Goal: Entertainment & Leisure: Consume media (video, audio)

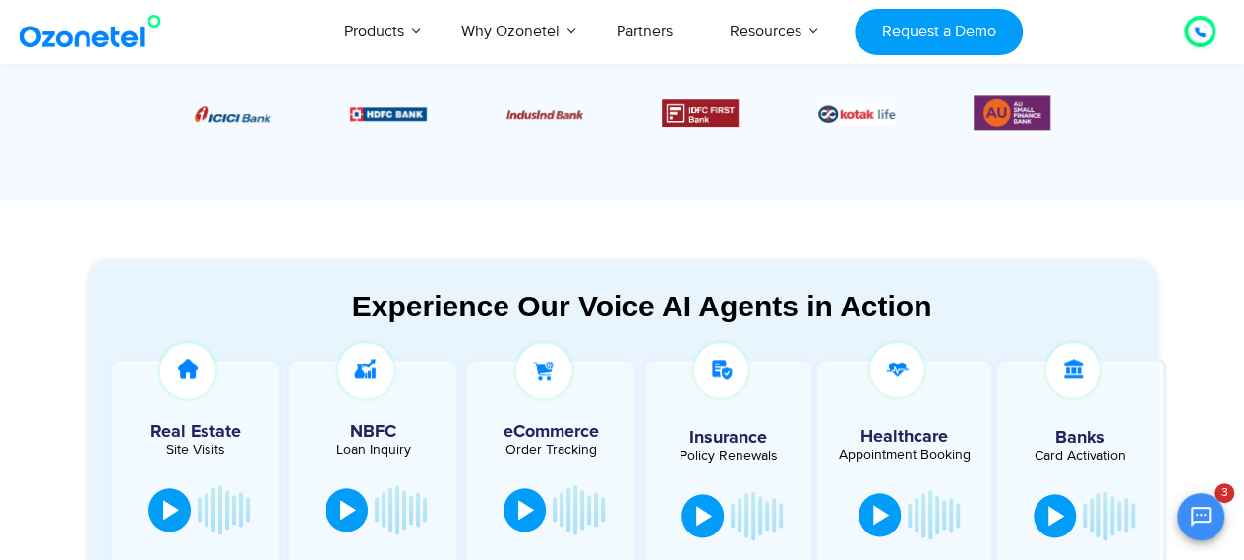
scroll to position [885, 0]
click at [1061, 514] on div "OK Ozonetel Bot Ozonetel recognized as a Leader by G2 for CCAAS ​ 0" at bounding box center [1011, 515] width 425 height 52
click at [1054, 520] on div "OK Ozonetel Bot Ozonetel recognized as a Leader by G2 for CCAAS ​ 0" at bounding box center [1011, 515] width 425 height 52
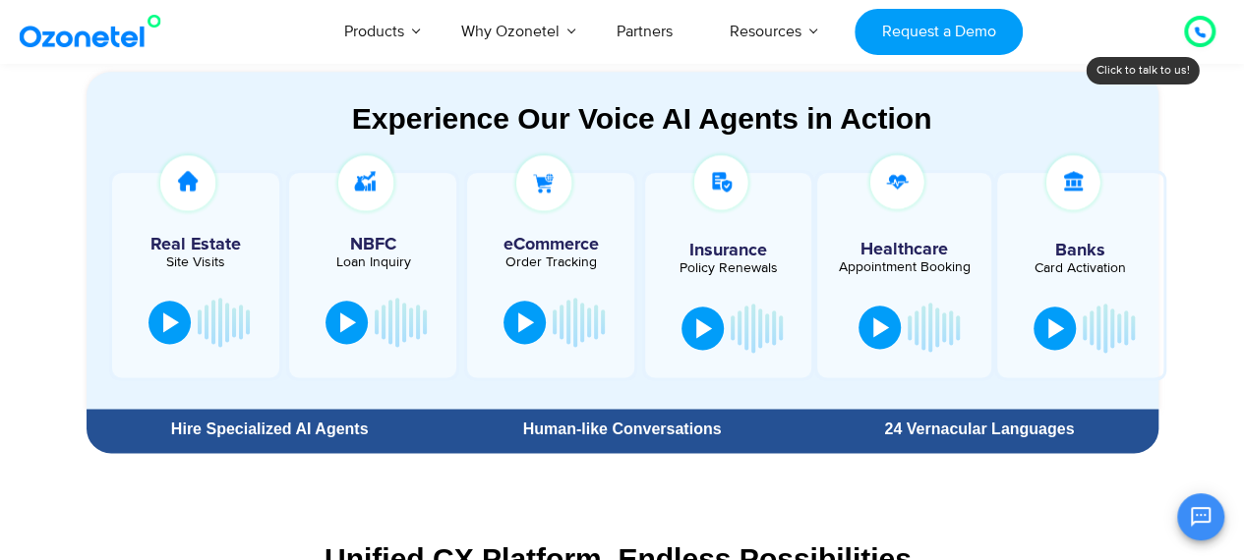
scroll to position [1082, 0]
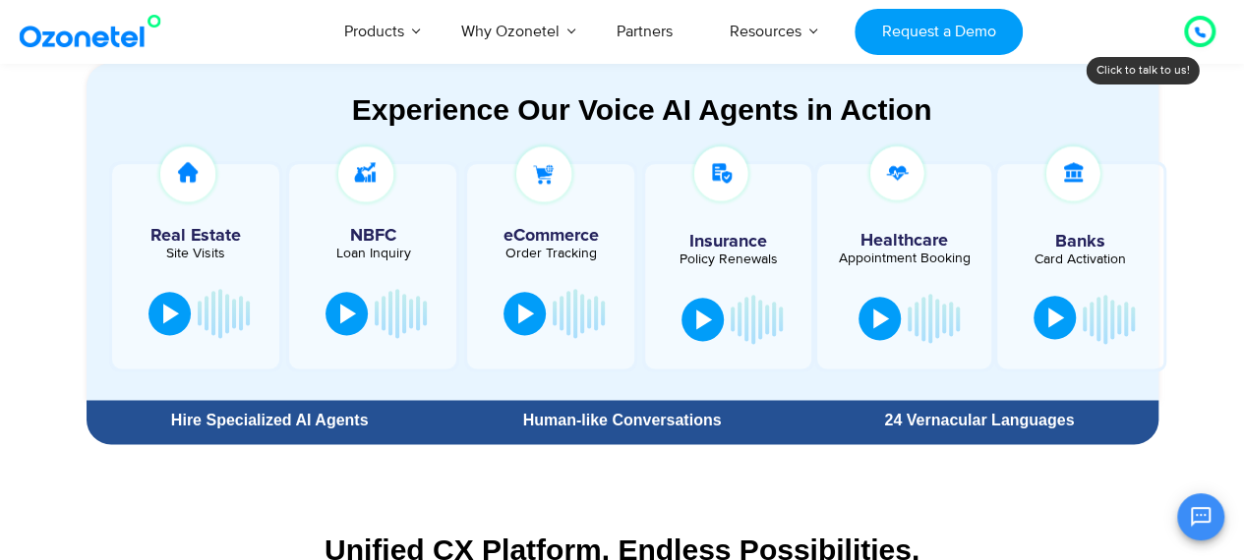
click at [1056, 323] on div at bounding box center [1056, 318] width 16 height 20
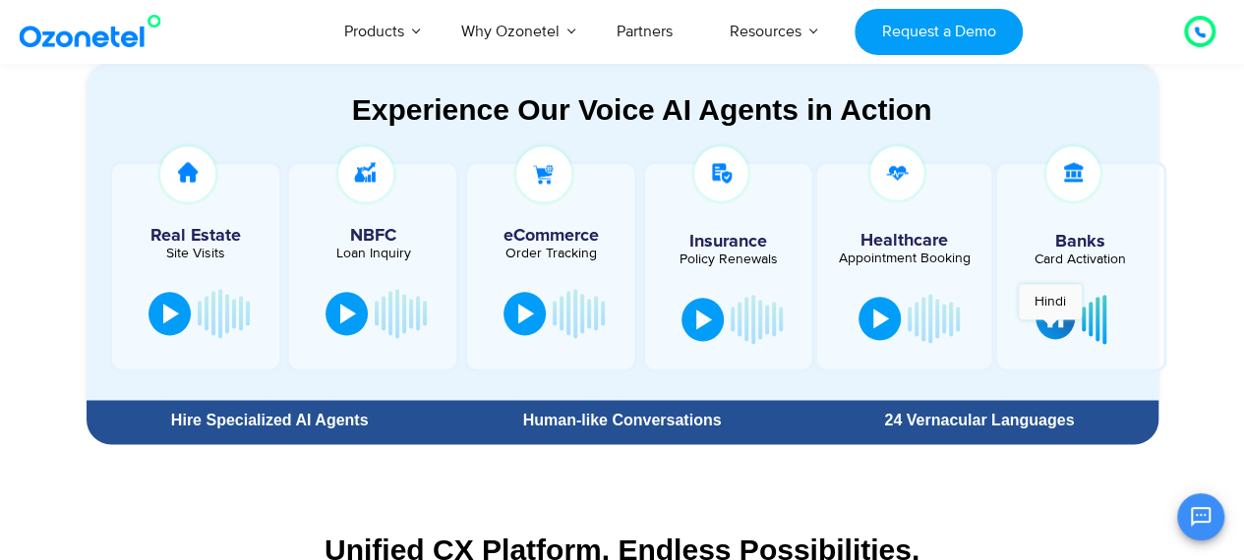
click at [1050, 329] on button at bounding box center [1054, 317] width 39 height 43
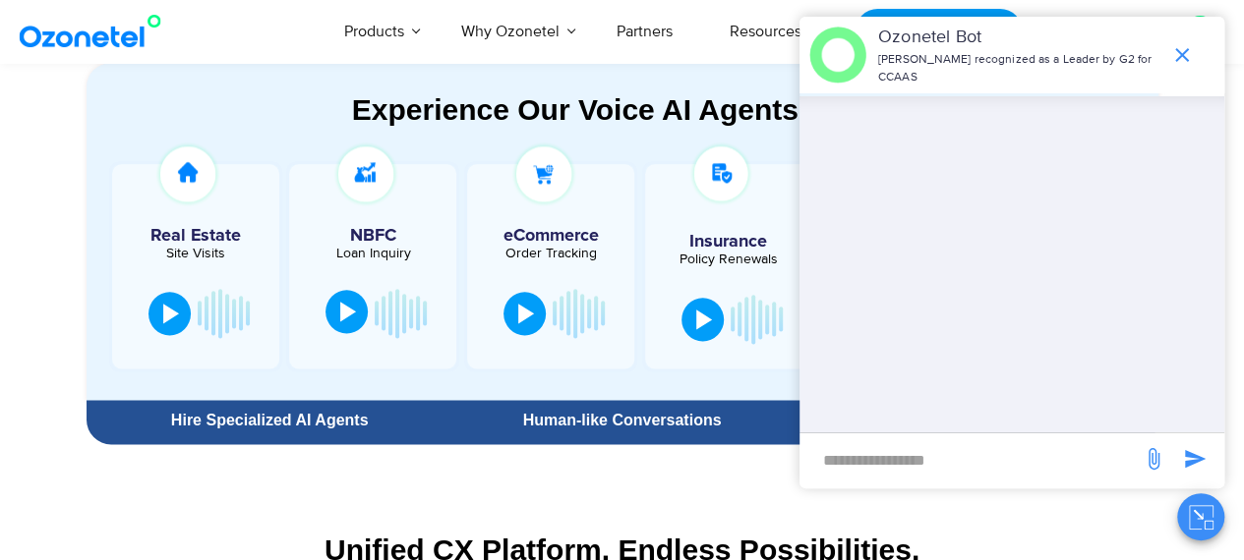
click at [343, 318] on div at bounding box center [348, 312] width 16 height 20
click at [1181, 44] on icon "end chat or minimize" at bounding box center [1182, 55] width 24 height 24
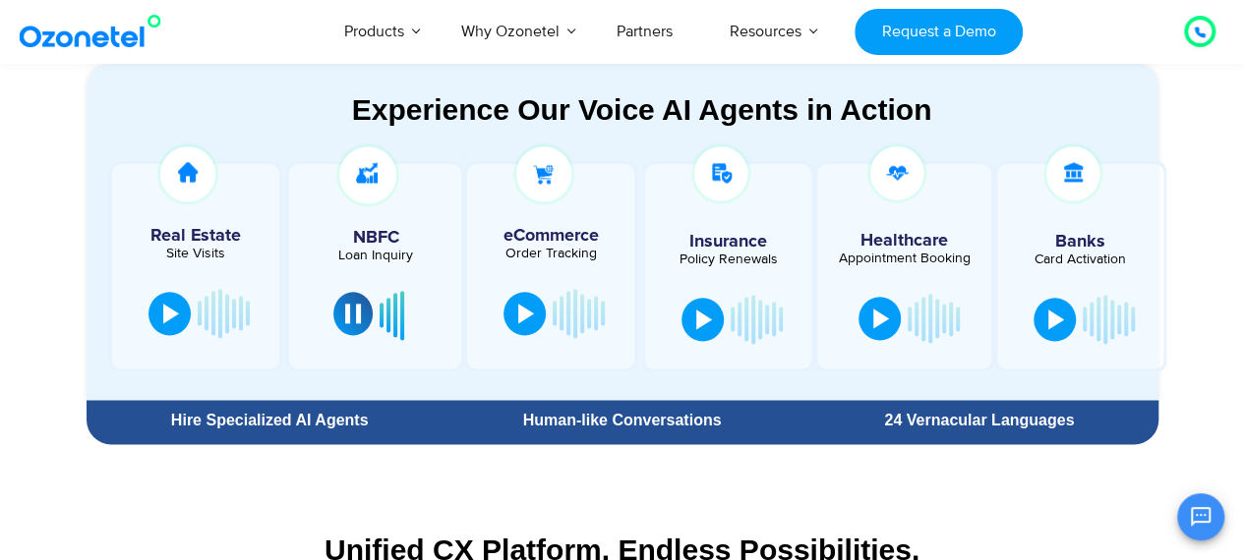
click at [364, 306] on button at bounding box center [352, 313] width 39 height 43
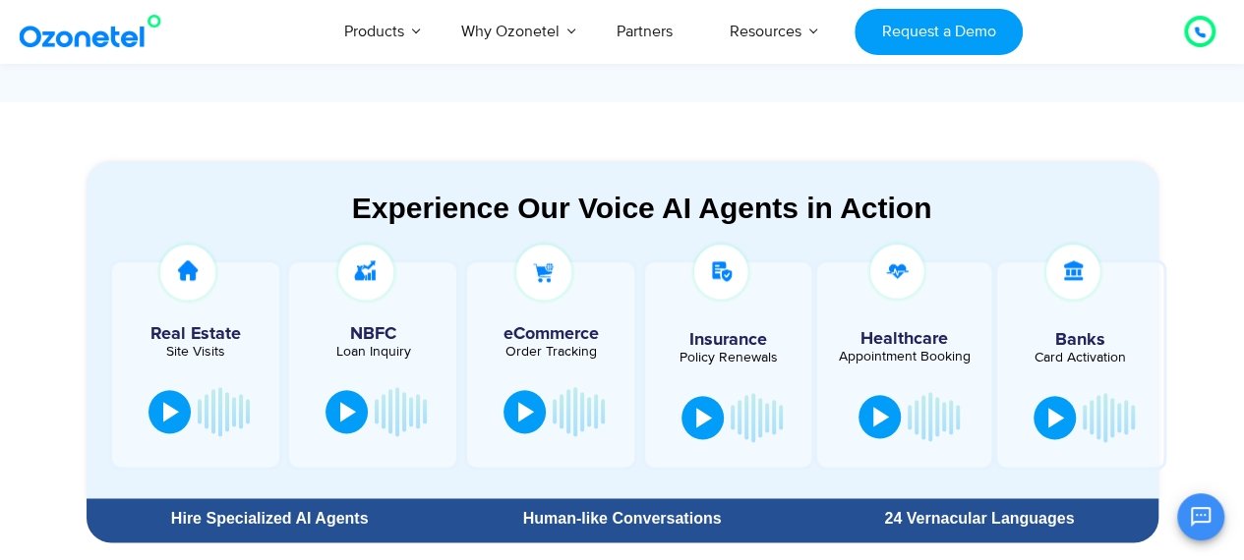
scroll to position [787, 0]
